Goal: Task Accomplishment & Management: Use online tool/utility

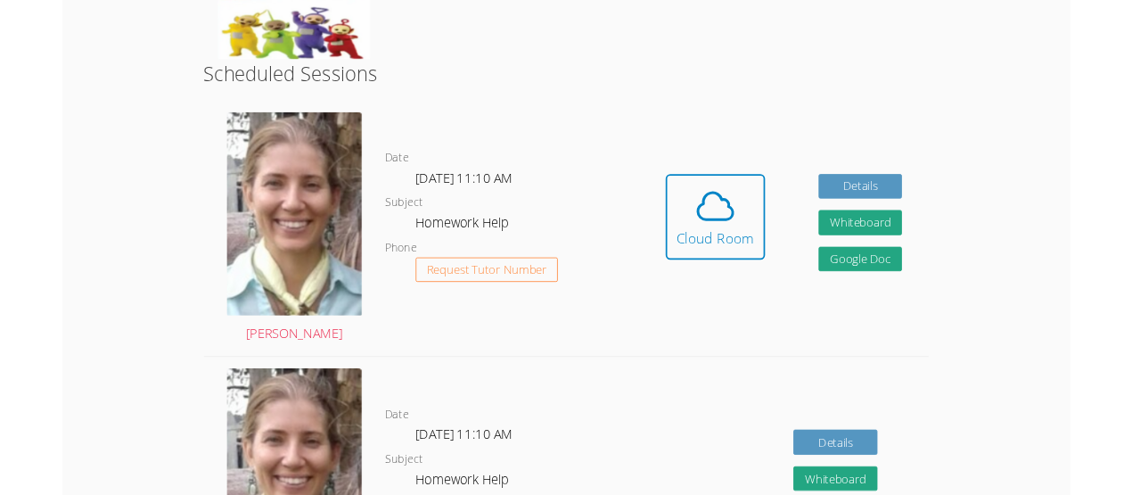
scroll to position [416, 0]
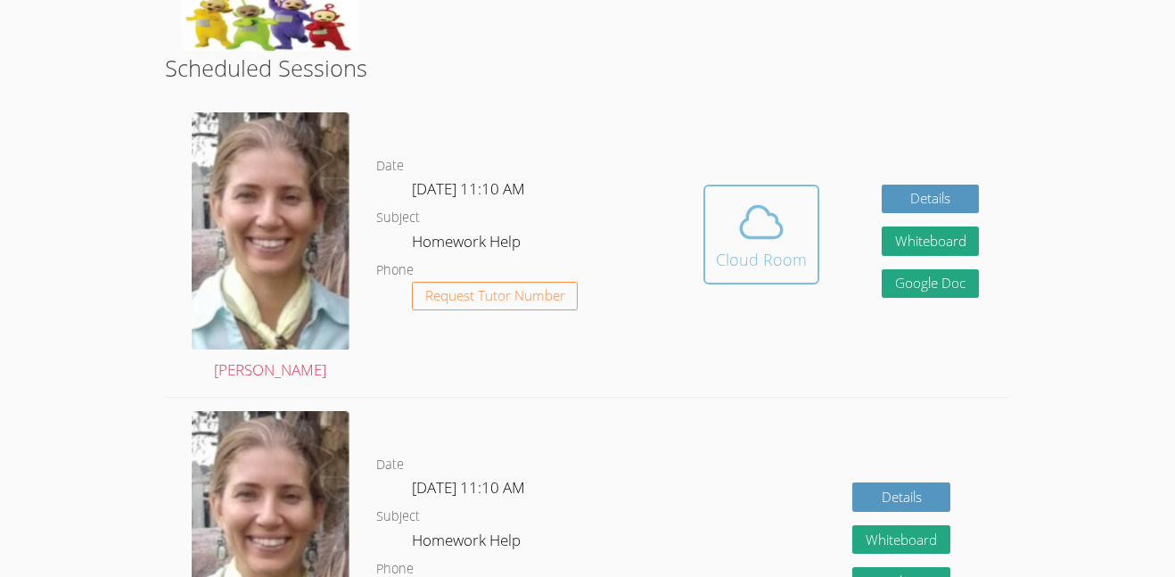
click at [766, 249] on div "Cloud Room" at bounding box center [761, 259] width 91 height 25
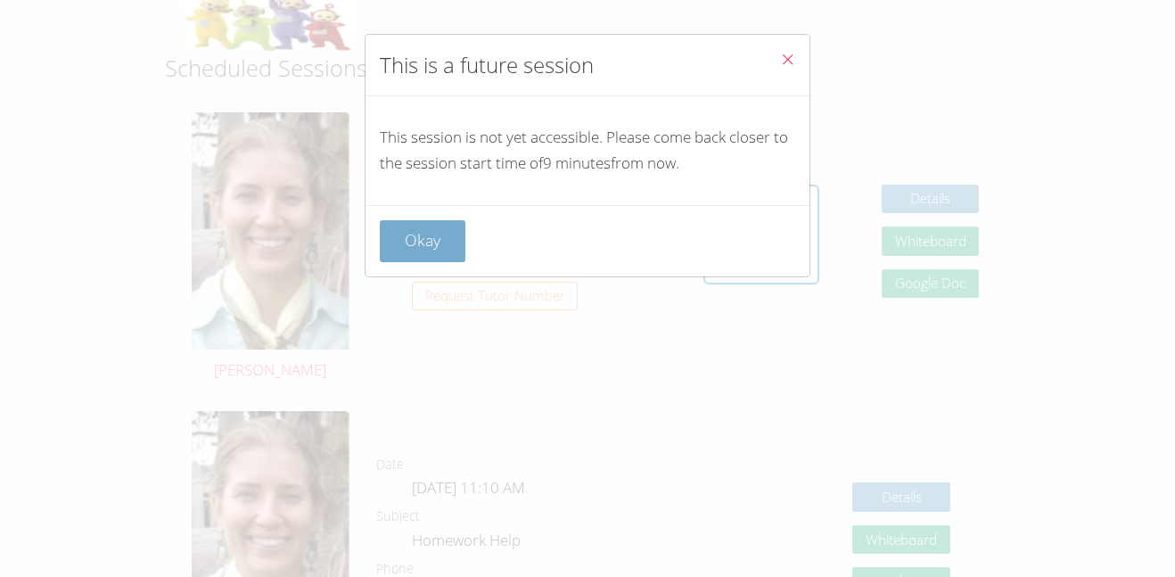
click at [411, 247] on button "Okay" at bounding box center [423, 241] width 86 height 42
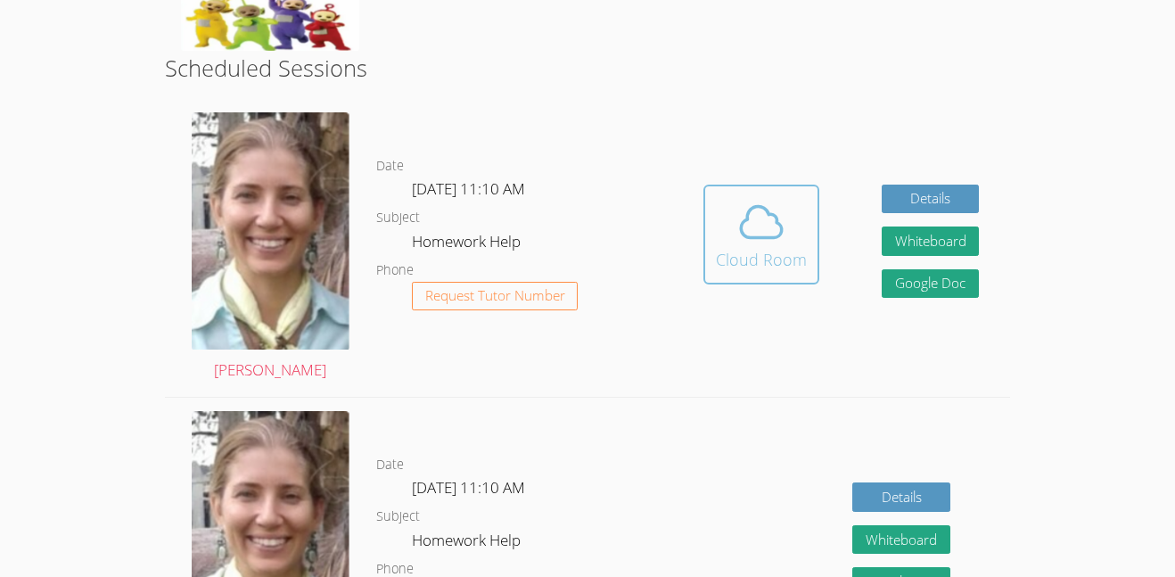
click at [729, 204] on span at bounding box center [761, 222] width 91 height 50
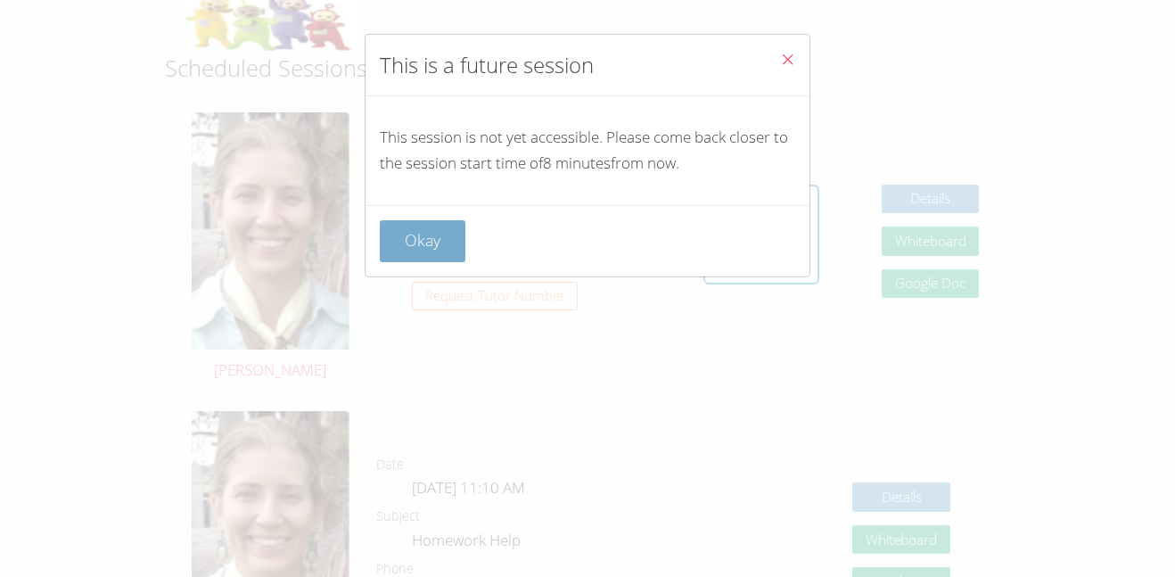
click at [446, 233] on button "Okay" at bounding box center [423, 241] width 86 height 42
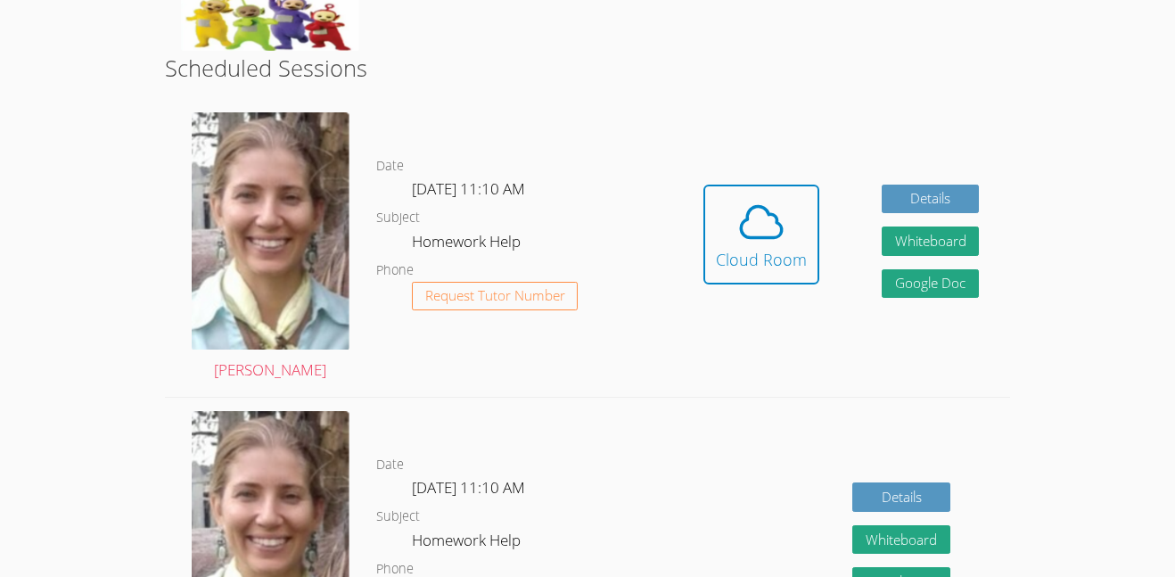
click at [879, 168] on div "Hidden Cloud Room Details Whiteboard Hidden Google Doc" at bounding box center [841, 248] width 339 height 298
click at [728, 204] on span at bounding box center [761, 222] width 91 height 50
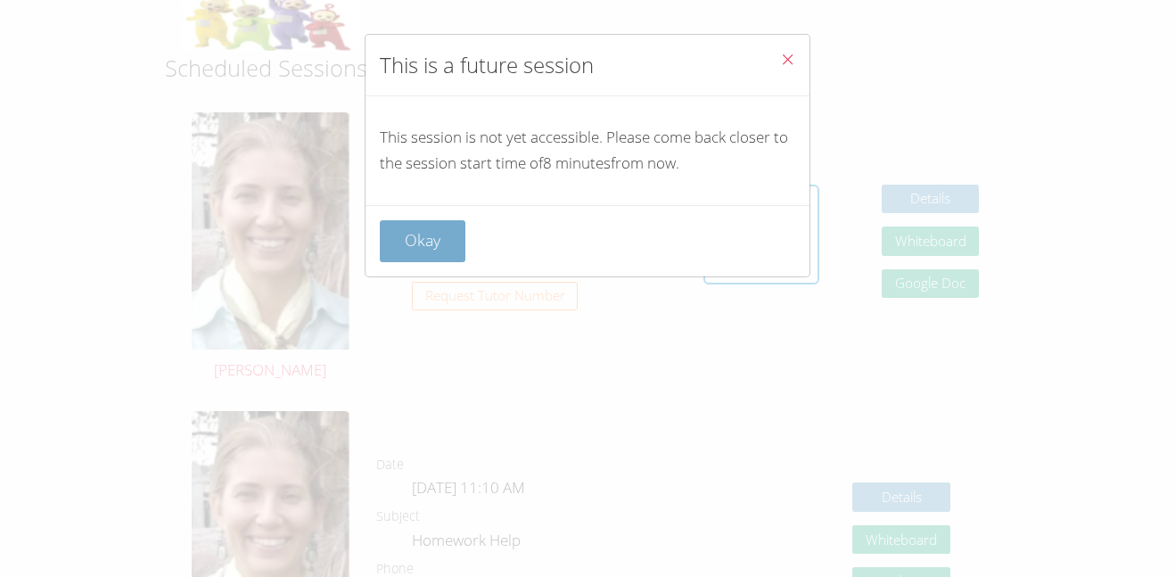
click at [420, 233] on button "Okay" at bounding box center [423, 241] width 86 height 42
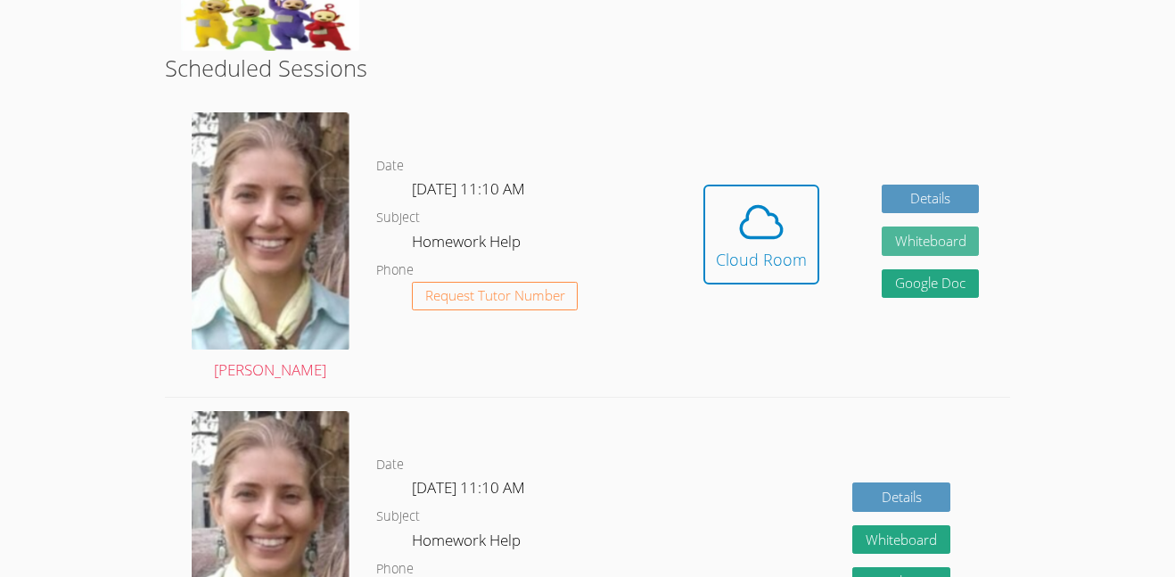
click at [911, 245] on button "Whiteboard" at bounding box center [930, 240] width 98 height 29
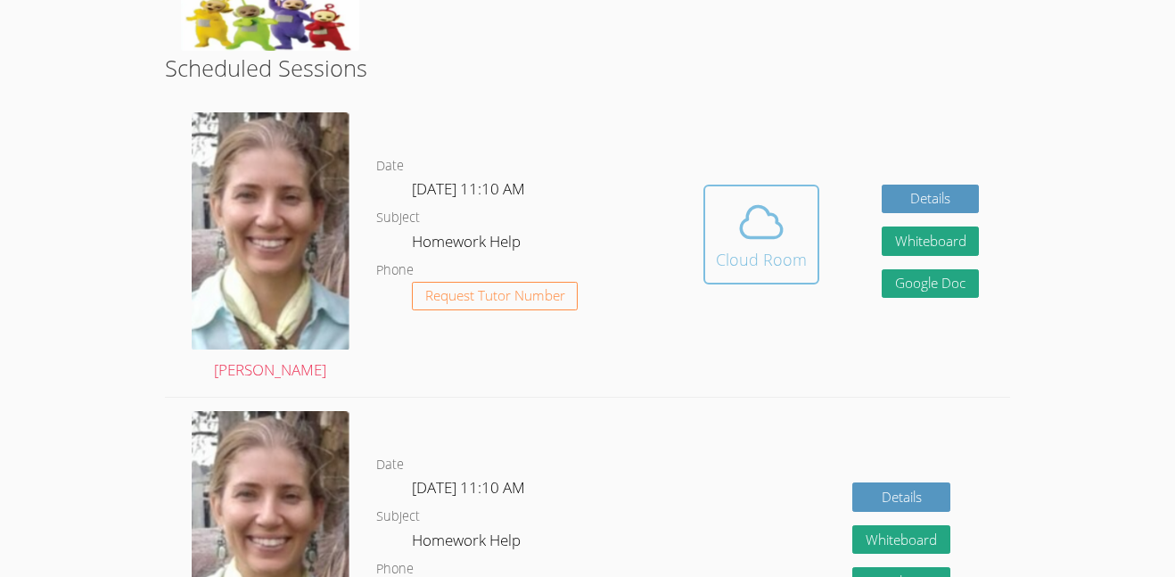
click at [794, 225] on span at bounding box center [761, 222] width 91 height 50
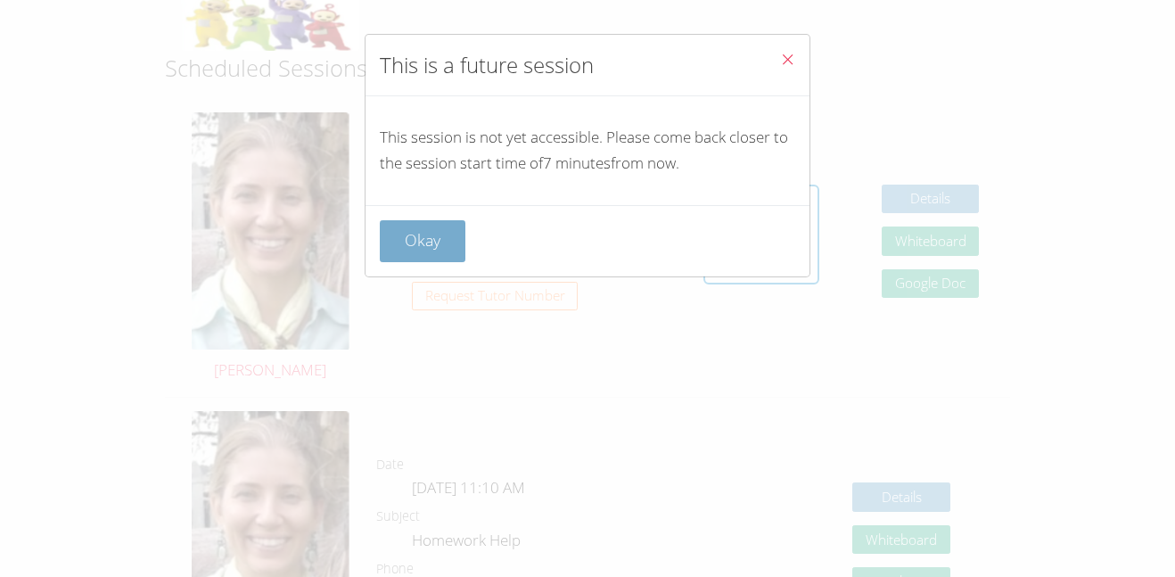
click at [419, 259] on button "Okay" at bounding box center [423, 241] width 86 height 42
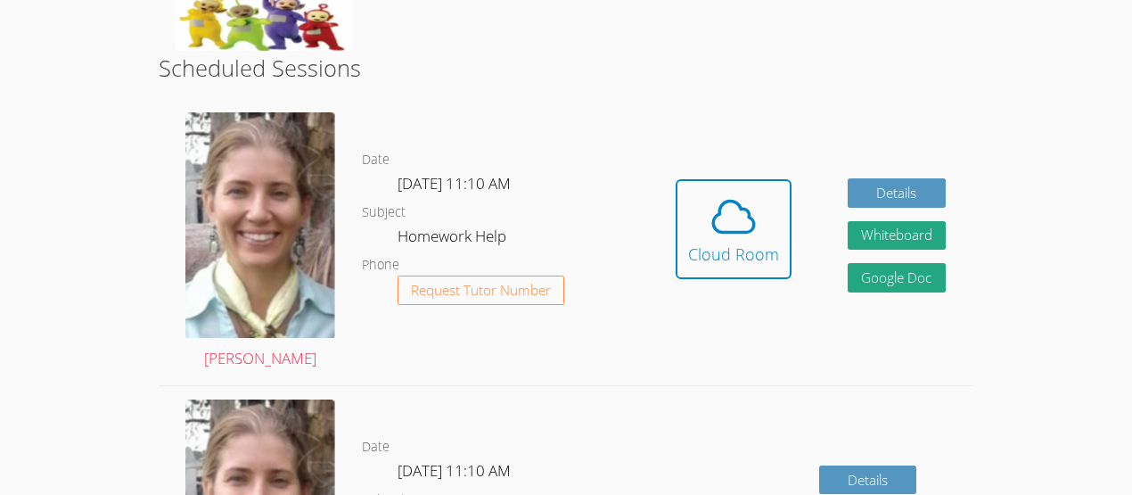
click at [706, 146] on div "Hidden Cloud Room Details Whiteboard Hidden Google Doc" at bounding box center [810, 242] width 326 height 286
click at [714, 209] on icon at bounding box center [734, 217] width 50 height 50
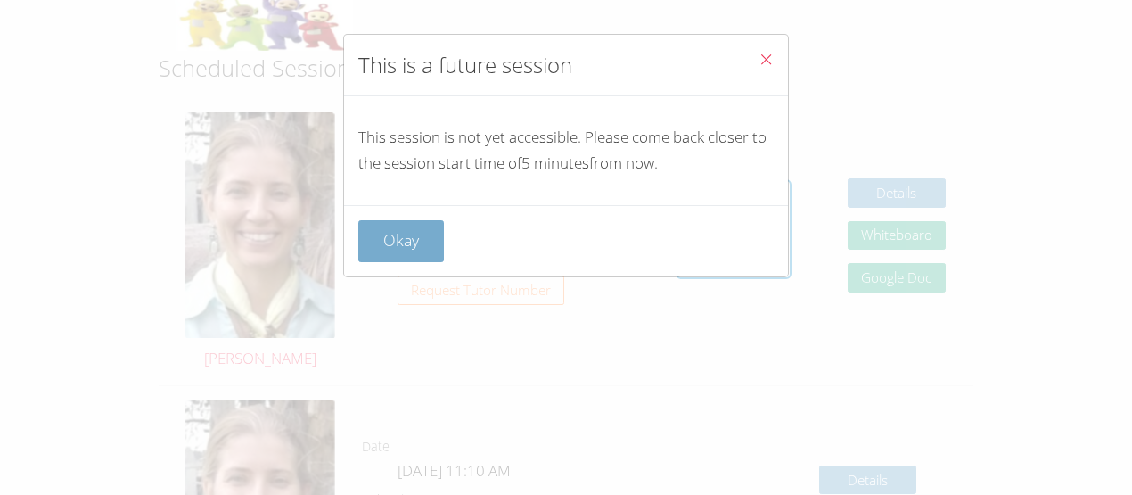
click at [406, 229] on button "Okay" at bounding box center [401, 241] width 86 height 42
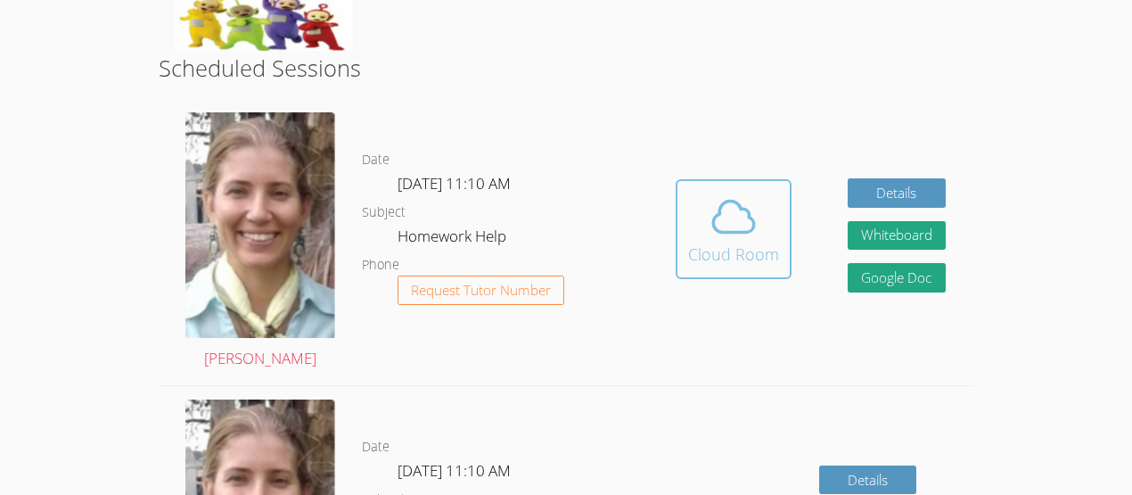
click at [709, 210] on icon at bounding box center [734, 217] width 50 height 50
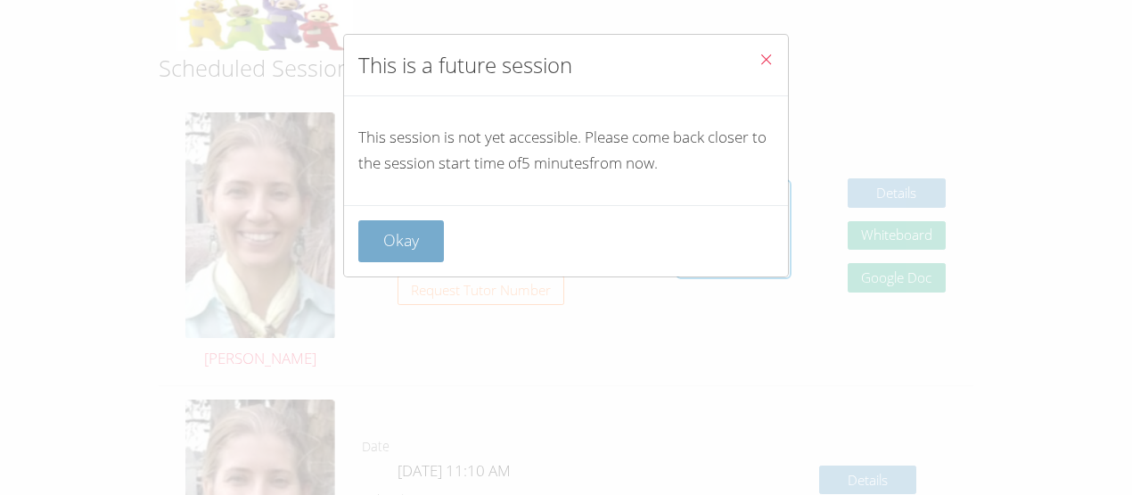
click at [389, 220] on button "Okay" at bounding box center [401, 241] width 86 height 42
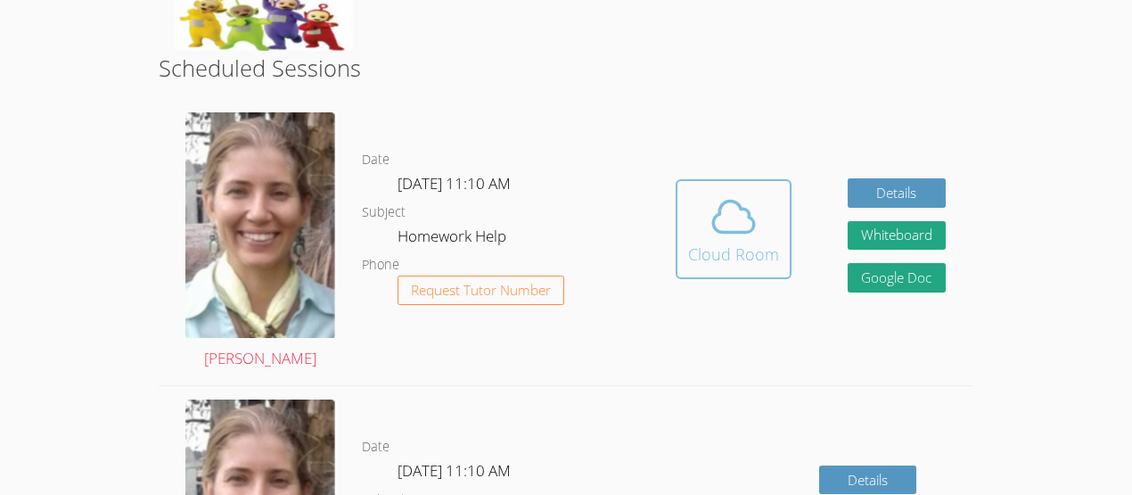
click at [687, 250] on button "Cloud Room" at bounding box center [734, 229] width 116 height 100
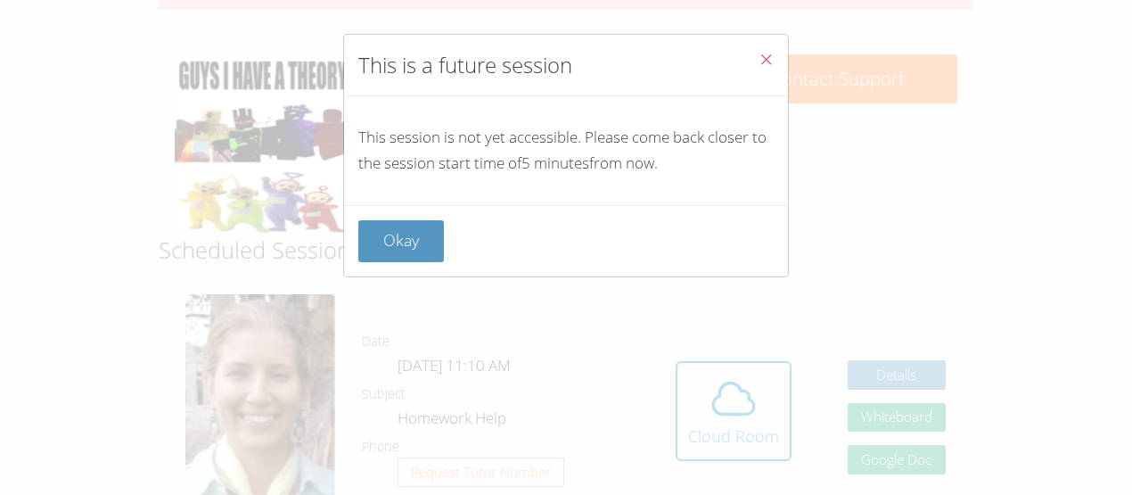
scroll to position [244, 0]
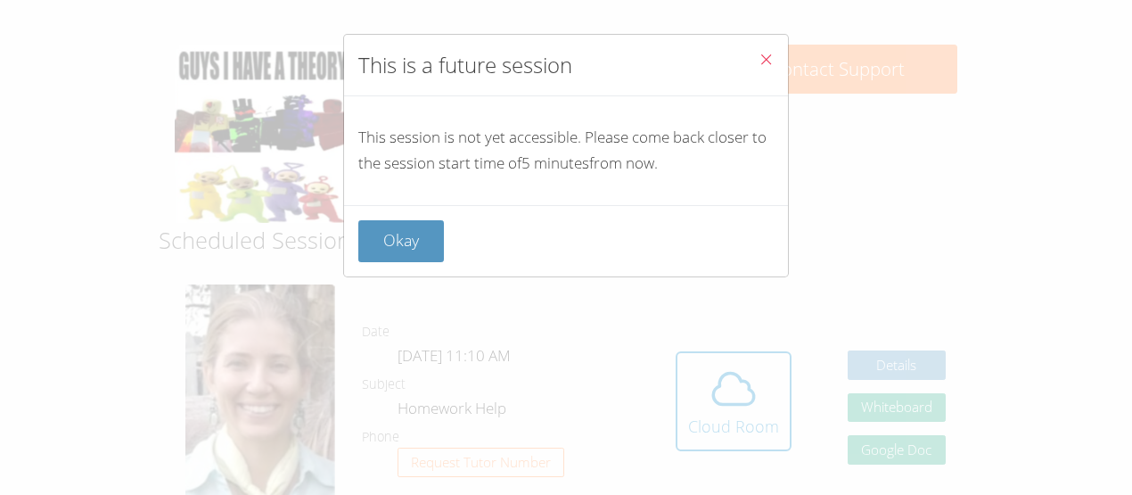
click at [733, 415] on div "This is a future session This session is not yet accessible. Please come back c…" at bounding box center [566, 247] width 1132 height 495
drag, startPoint x: 362, startPoint y: 64, endPoint x: 589, endPoint y: 61, distance: 227.3
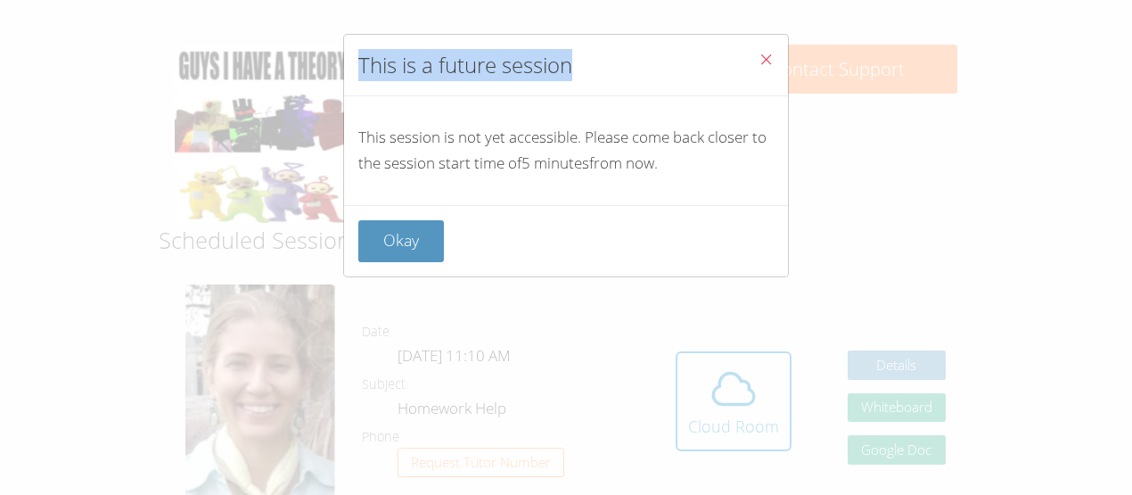
click at [589, 61] on div "This is a future session" at bounding box center [566, 65] width 444 height 61
click at [566, 73] on h2 "This is a future session" at bounding box center [465, 65] width 214 height 32
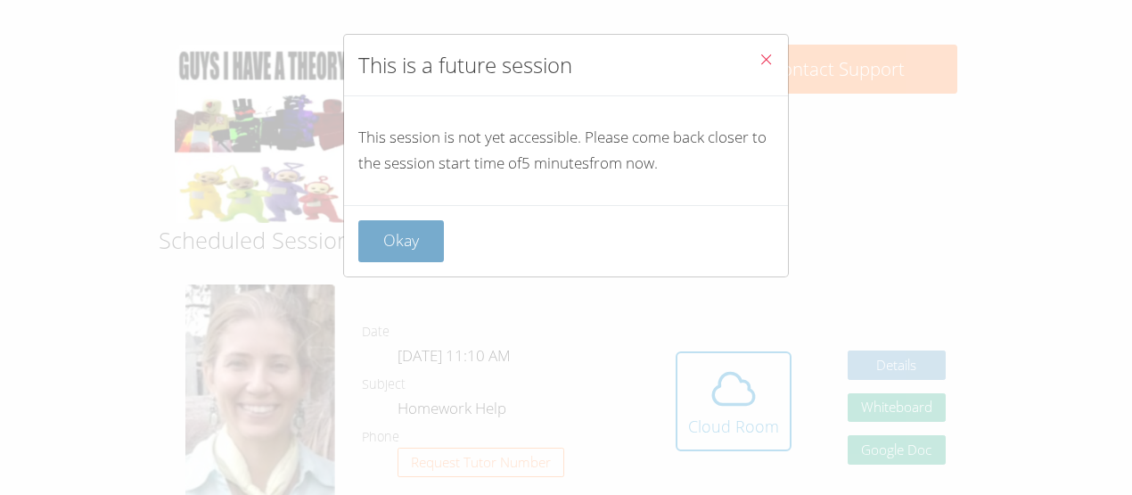
click at [409, 221] on button "Okay" at bounding box center [401, 241] width 86 height 42
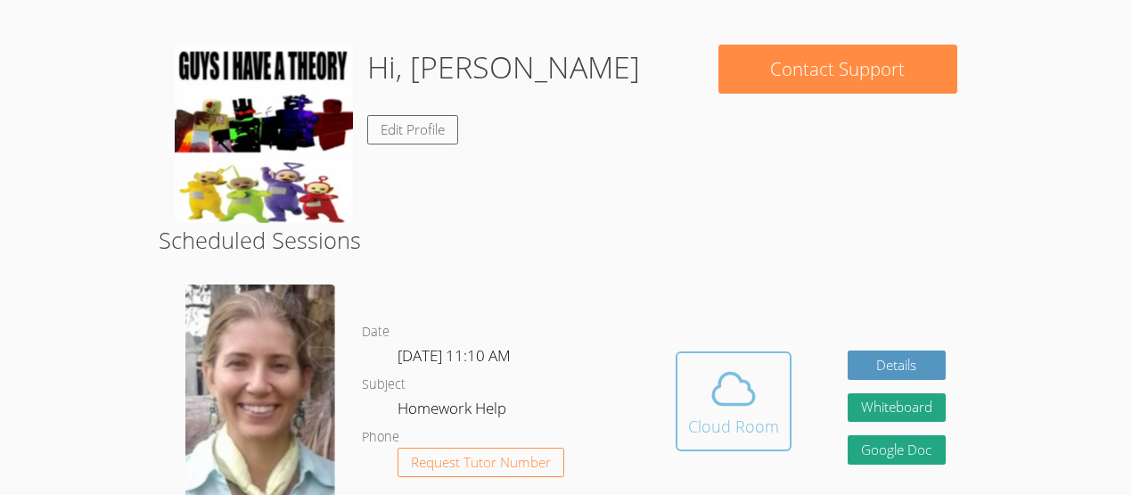
click at [699, 397] on span at bounding box center [733, 389] width 91 height 50
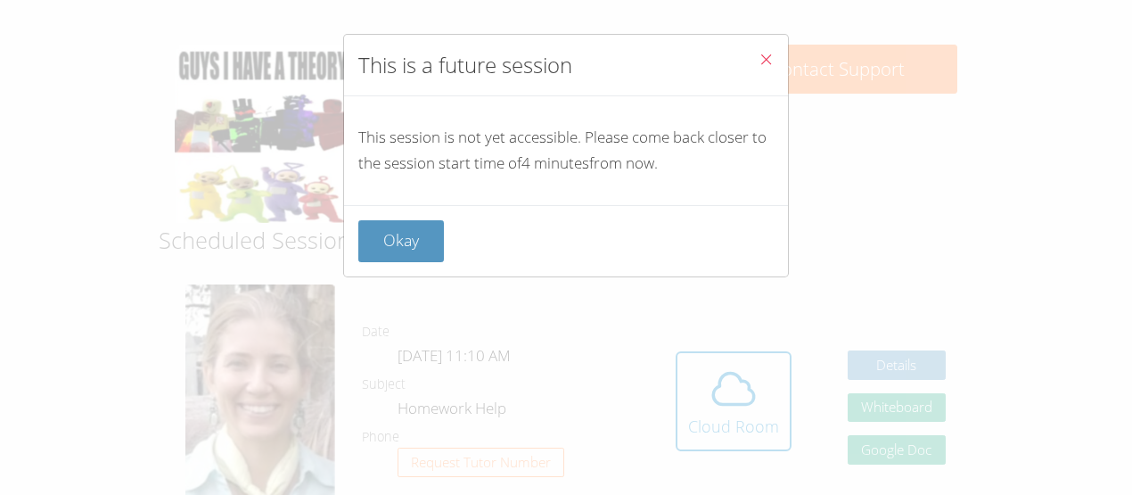
click at [773, 55] on icon "Close" at bounding box center [765, 59] width 15 height 15
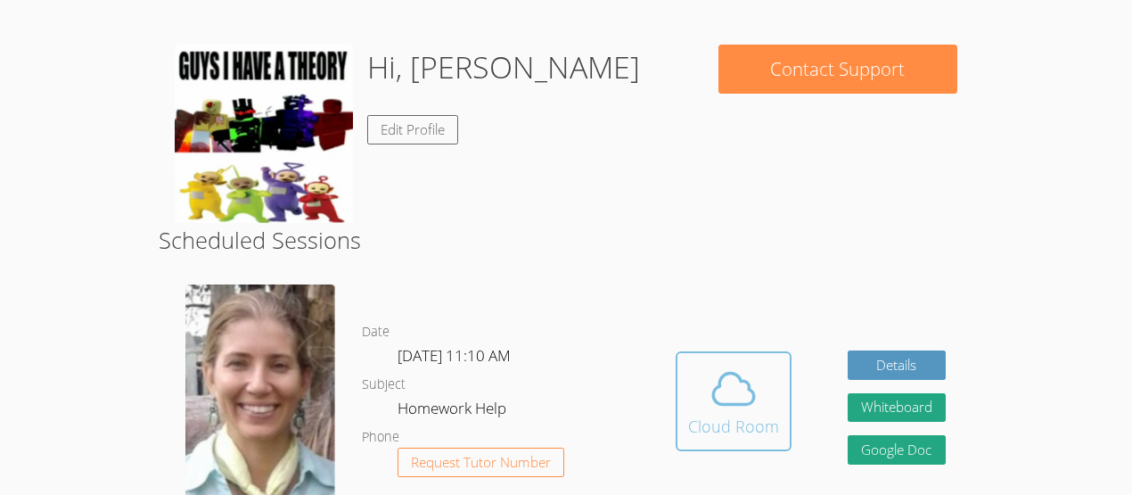
click at [720, 362] on button "Cloud Room" at bounding box center [734, 401] width 116 height 100
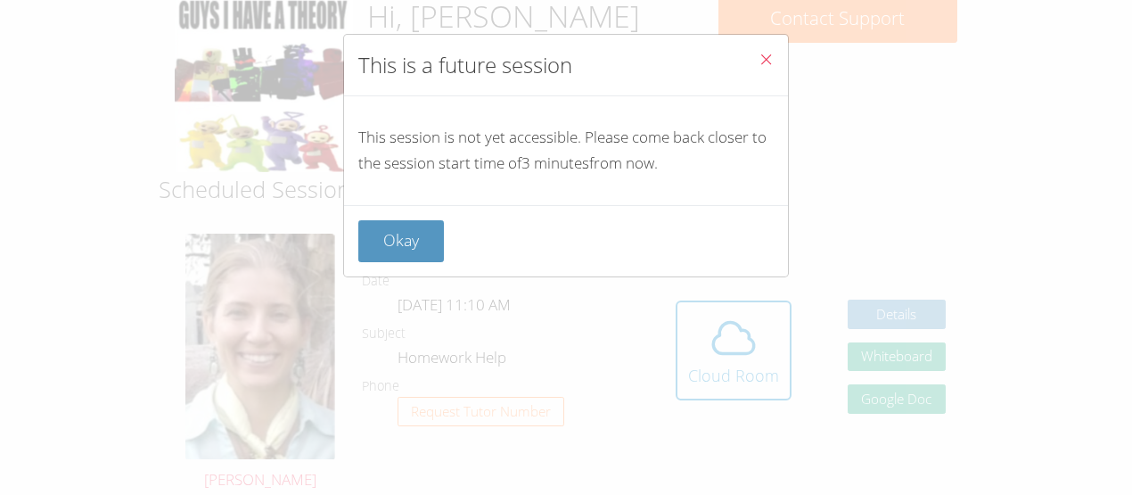
scroll to position [304, 0]
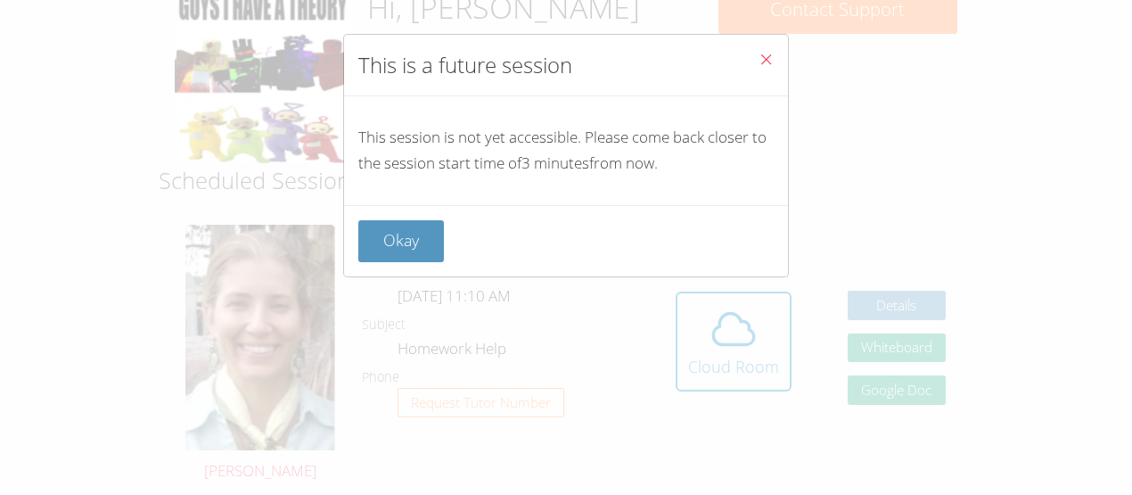
click at [758, 61] on icon "Close" at bounding box center [765, 59] width 15 height 15
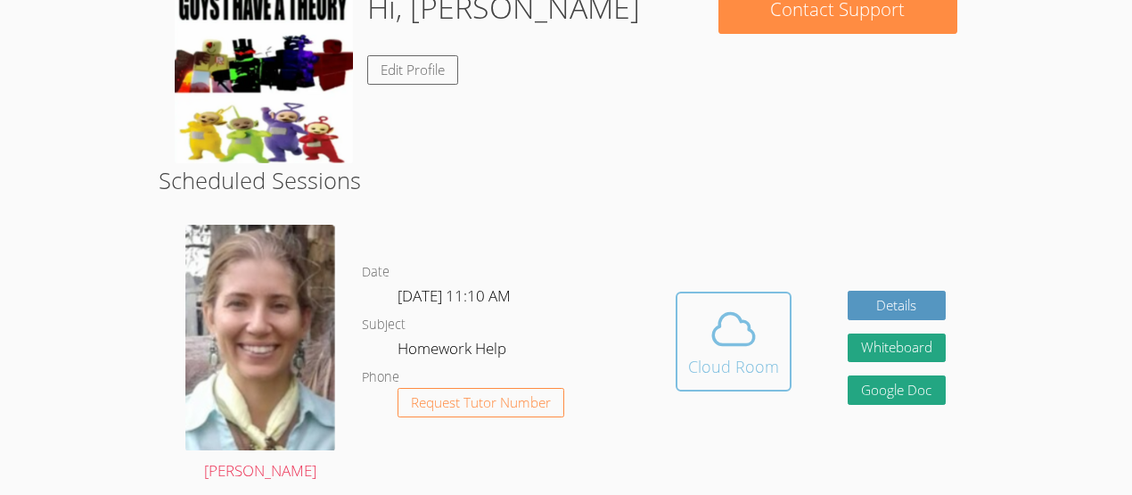
click at [694, 311] on span at bounding box center [733, 329] width 91 height 50
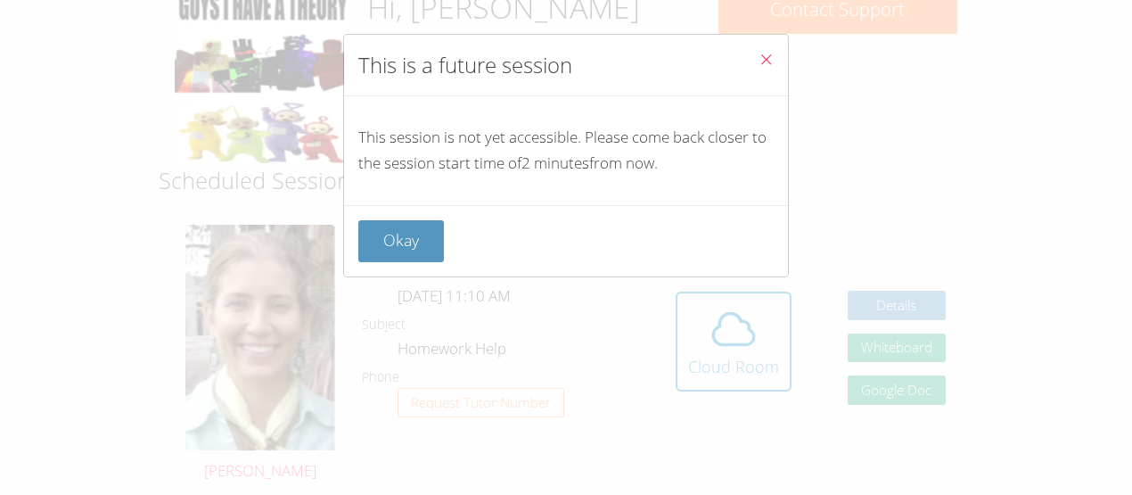
click at [763, 52] on icon "Close" at bounding box center [765, 59] width 15 height 15
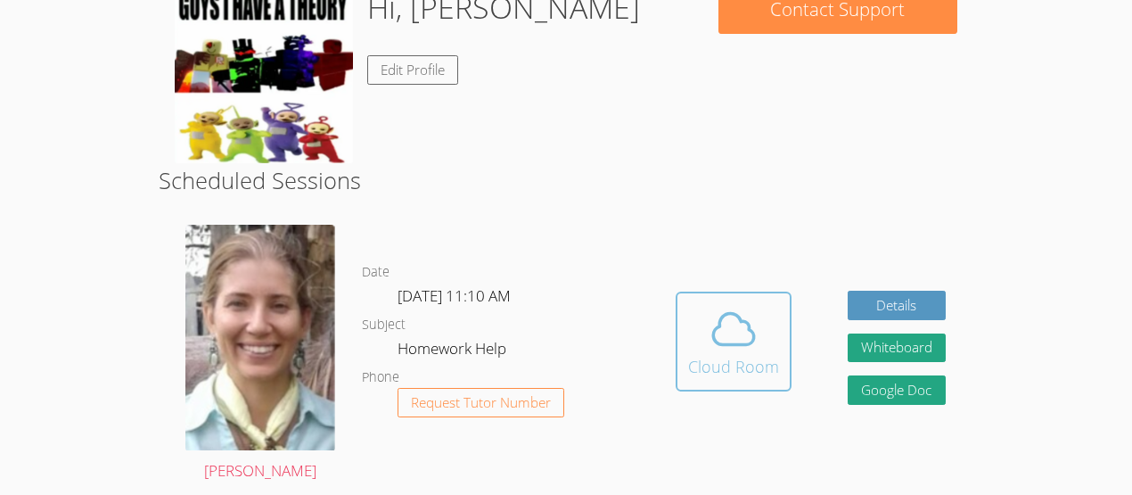
click at [742, 302] on button "Cloud Room" at bounding box center [734, 341] width 116 height 100
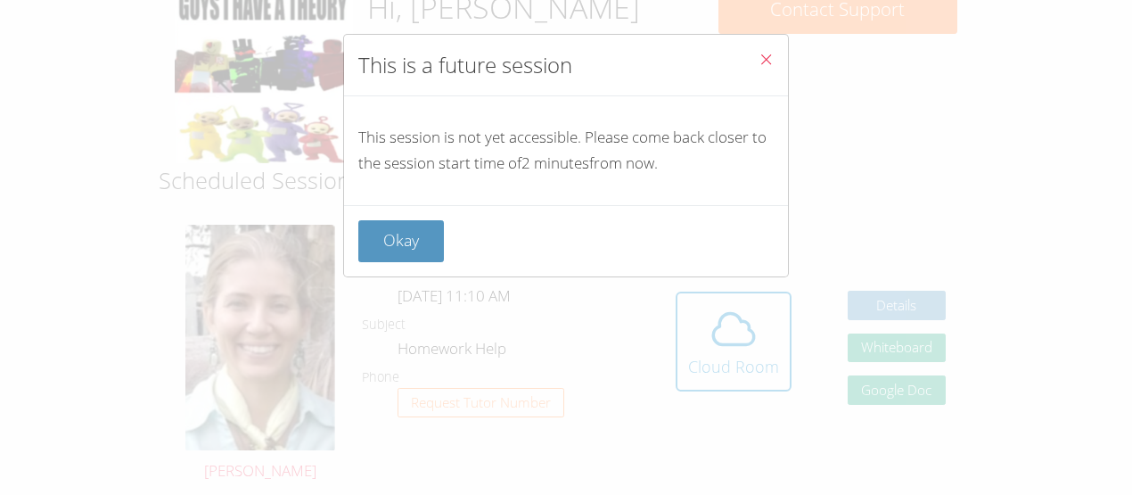
click at [771, 49] on button "Close" at bounding box center [766, 62] width 44 height 54
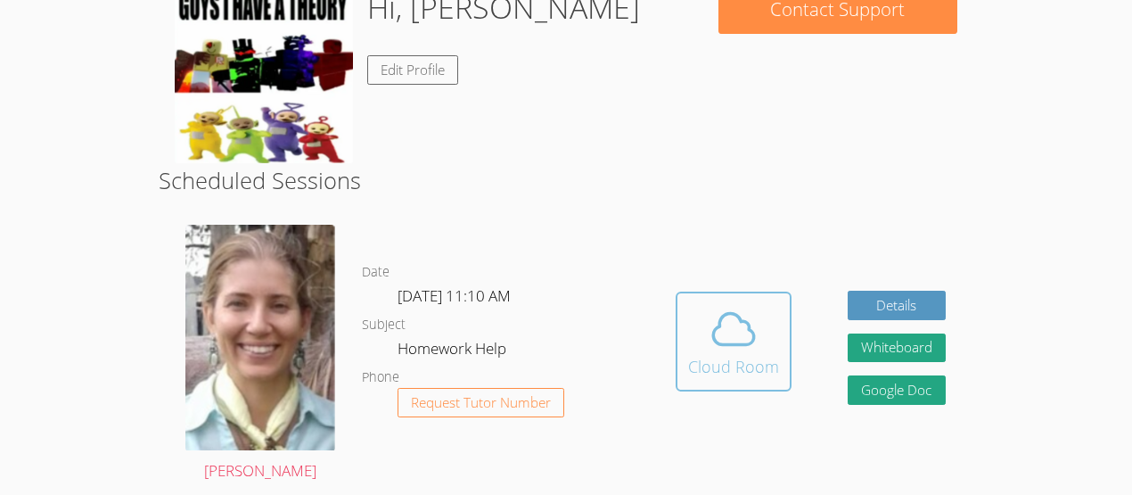
click at [743, 346] on icon at bounding box center [734, 329] width 50 height 50
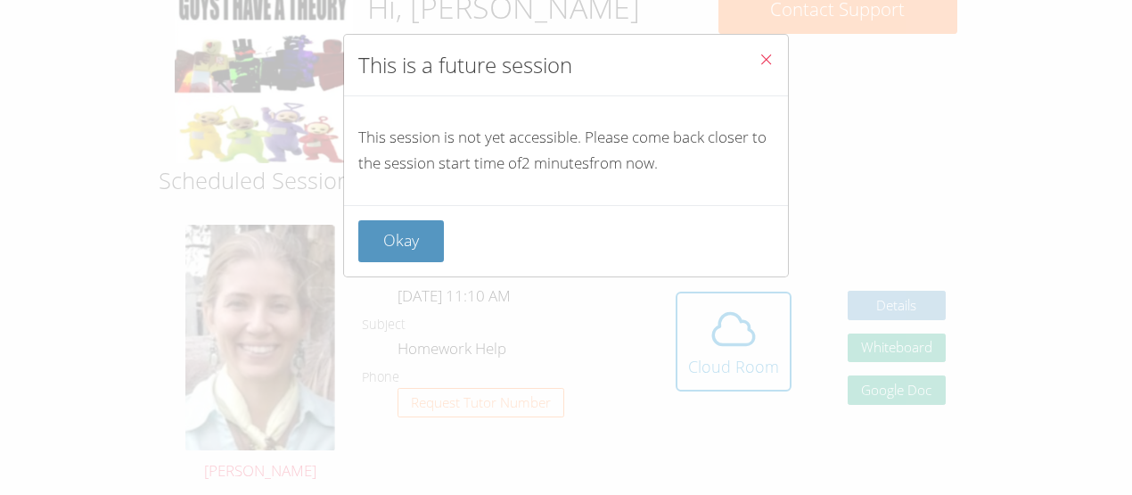
click at [752, 57] on button "Close" at bounding box center [766, 62] width 44 height 54
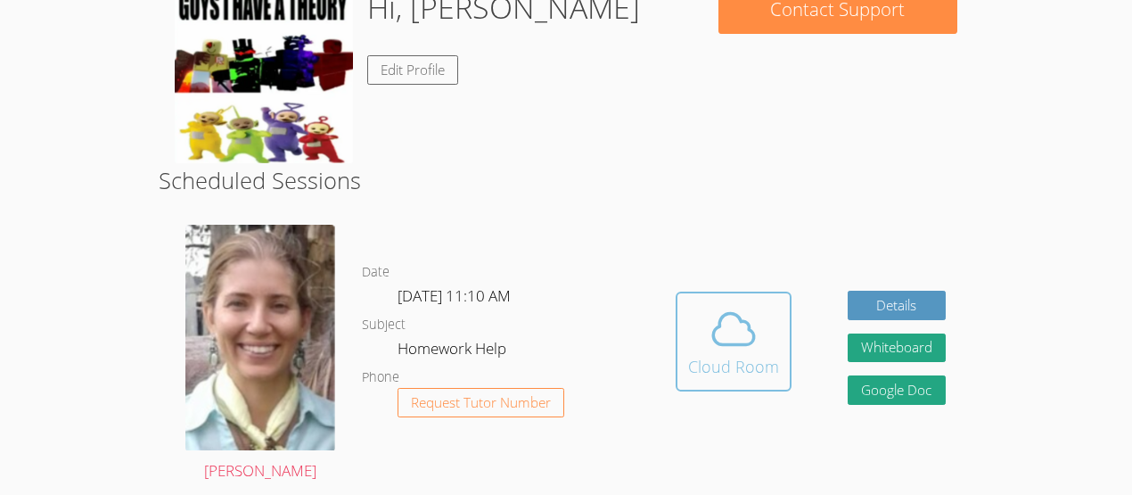
click at [741, 304] on icon at bounding box center [734, 329] width 50 height 50
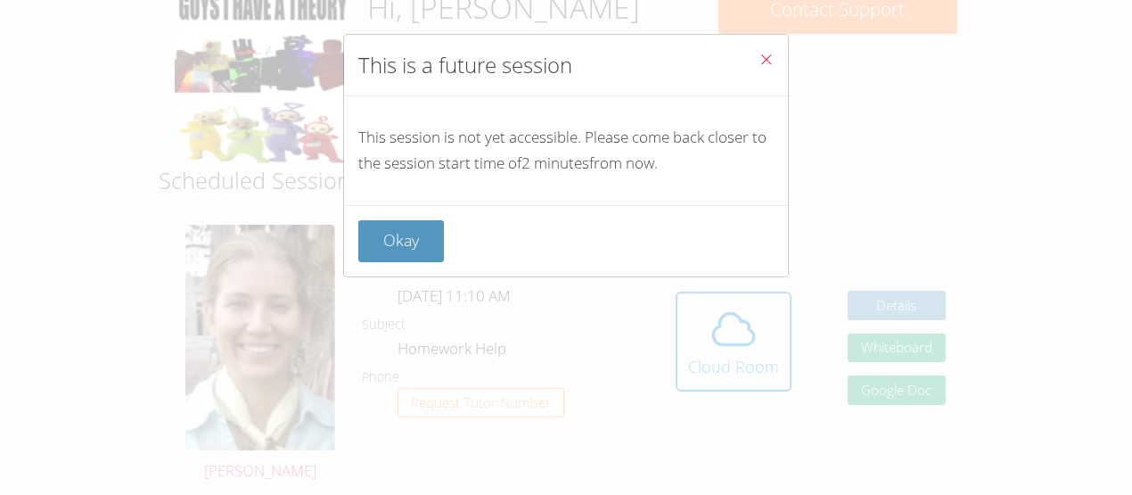
click at [766, 43] on button "Close" at bounding box center [766, 62] width 44 height 54
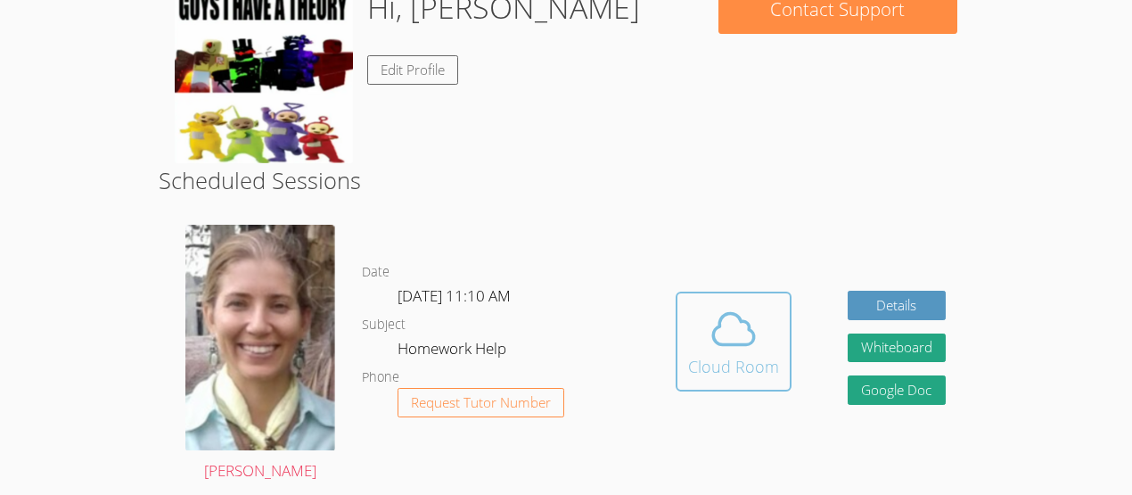
click at [729, 347] on icon at bounding box center [734, 329] width 50 height 50
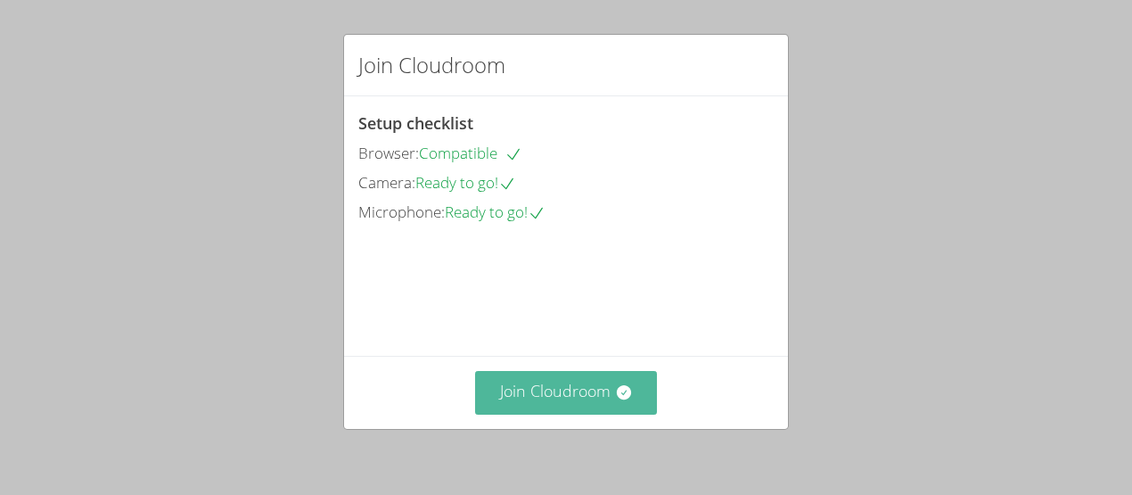
click at [541, 381] on button "Join Cloudroom" at bounding box center [566, 393] width 183 height 44
